Goal: Task Accomplishment & Management: Use online tool/utility

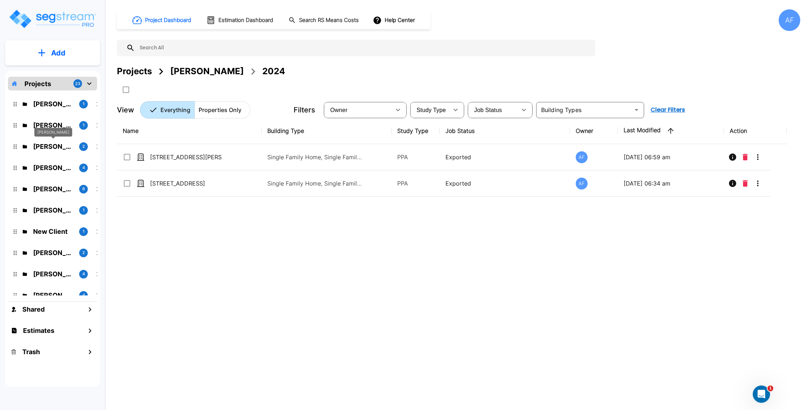
click at [67, 148] on p "[PERSON_NAME]" at bounding box center [53, 146] width 40 height 10
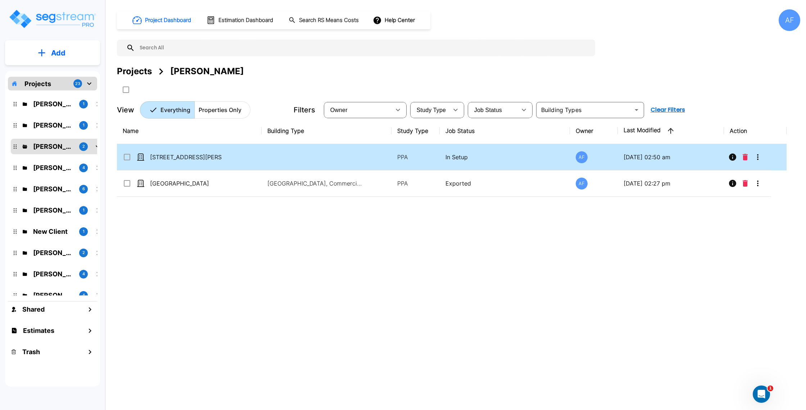
click at [263, 157] on td at bounding box center [327, 157] width 130 height 26
checkbox input "true"
click at [263, 157] on td at bounding box center [327, 157] width 130 height 26
